Goal: Transaction & Acquisition: Purchase product/service

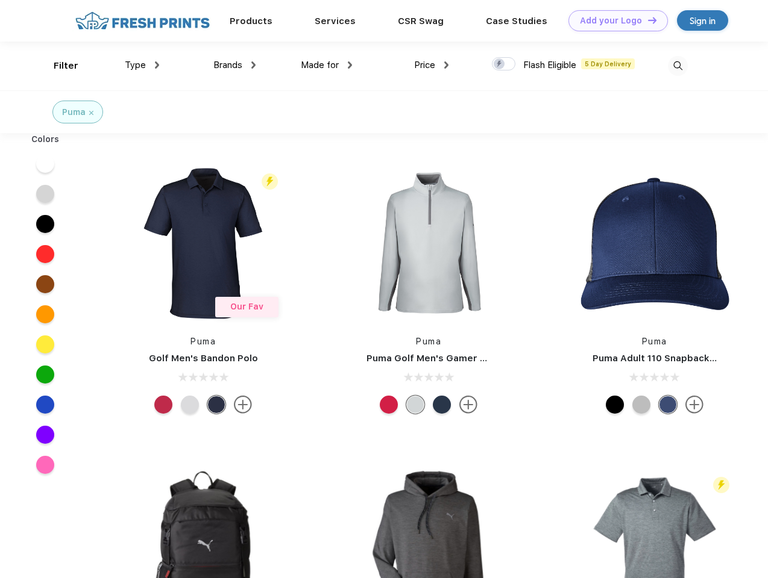
scroll to position [1, 0]
click at [613, 20] on link "Add your Logo Design Tool" at bounding box center [617, 20] width 99 height 21
click at [0, 0] on div "Design Tool" at bounding box center [0, 0] width 0 height 0
click at [646, 20] on link "Add your Logo Design Tool" at bounding box center [617, 20] width 99 height 21
click at [58, 66] on div "Filter" at bounding box center [66, 66] width 25 height 14
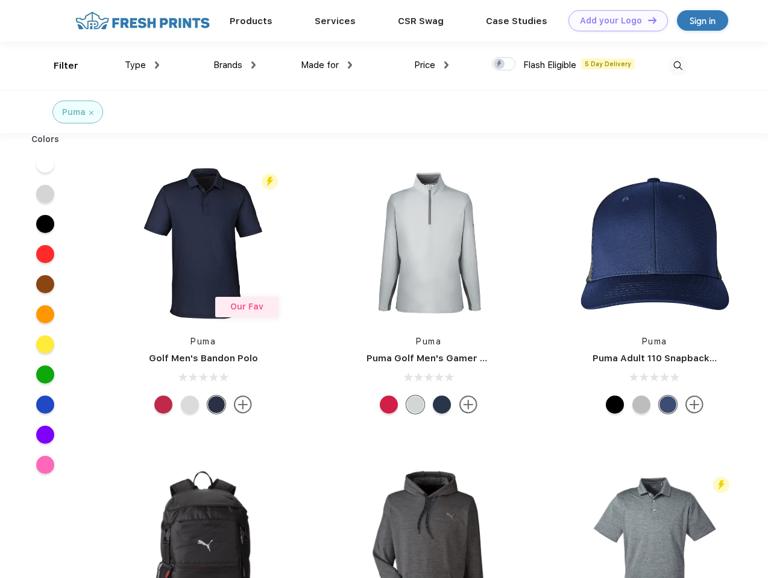
click at [142, 65] on span "Type" at bounding box center [135, 65] width 21 height 11
click at [234, 65] on span "Brands" at bounding box center [227, 65] width 29 height 11
click at [327, 65] on span "Made for" at bounding box center [320, 65] width 38 height 11
click at [431, 65] on span "Price" at bounding box center [424, 65] width 21 height 11
click at [504, 64] on div at bounding box center [503, 63] width 23 height 13
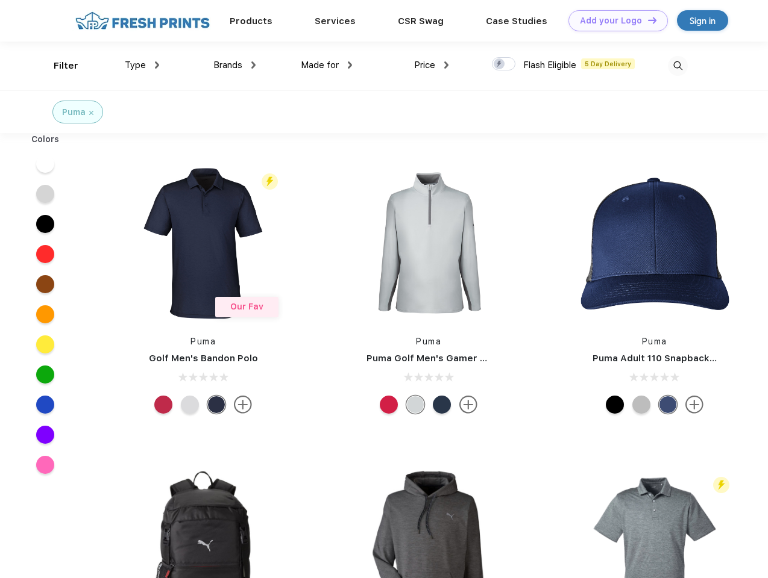
click at [499, 64] on input "checkbox" at bounding box center [496, 61] width 8 height 8
click at [677, 66] on img at bounding box center [678, 66] width 20 height 20
